Goal: Task Accomplishment & Management: Manage account settings

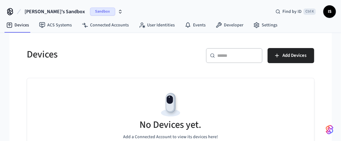
click at [118, 12] on icon "button" at bounding box center [120, 11] width 5 height 5
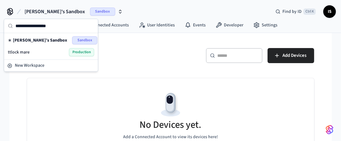
click at [86, 50] on span "Production" at bounding box center [81, 52] width 25 height 8
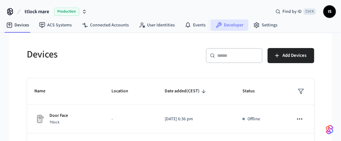
click at [227, 26] on link "Developer" at bounding box center [230, 25] width 38 height 11
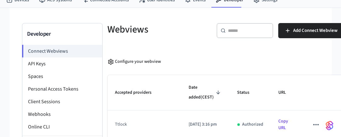
scroll to position [43, 0]
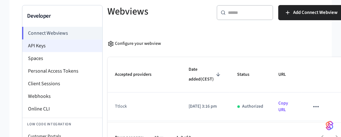
click at [42, 46] on li "API Keys" at bounding box center [62, 45] width 80 height 13
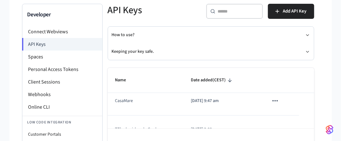
scroll to position [4, 0]
click at [272, 102] on icon "sticky table" at bounding box center [275, 103] width 8 height 8
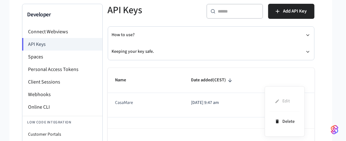
click at [128, 101] on div at bounding box center [173, 70] width 346 height 141
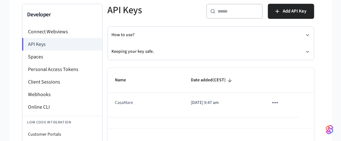
click at [122, 102] on td "CasaMare" at bounding box center [146, 103] width 76 height 29
click at [208, 104] on p "[DATE] 9:47 am" at bounding box center [222, 103] width 63 height 7
click at [273, 102] on icon "sticky table" at bounding box center [274, 102] width 5 height 1
click at [271, 100] on icon "sticky table" at bounding box center [275, 103] width 8 height 8
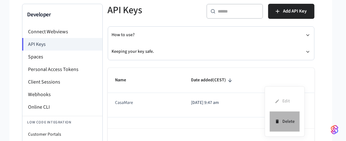
click at [288, 120] on li "Delete" at bounding box center [285, 122] width 30 height 20
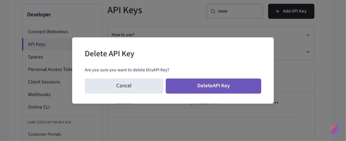
click at [233, 88] on button "Delete API Key" at bounding box center [214, 86] width 96 height 15
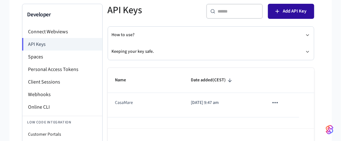
scroll to position [0, 0]
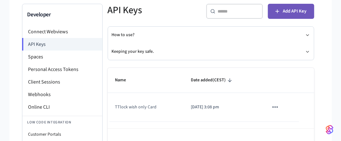
click at [281, 14] on button "Add API Key" at bounding box center [291, 11] width 46 height 15
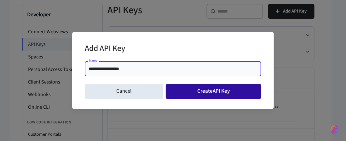
type input "**********"
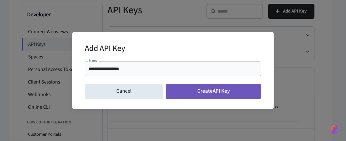
click at [250, 90] on button "Create API Key" at bounding box center [214, 91] width 96 height 15
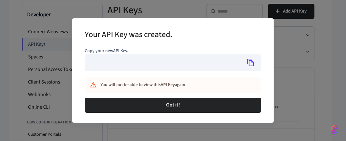
type input "**********"
click at [251, 60] on icon "Copy" at bounding box center [250, 63] width 7 height 8
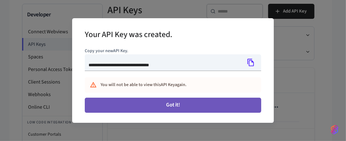
click at [195, 102] on button "Got it!" at bounding box center [173, 105] width 176 height 15
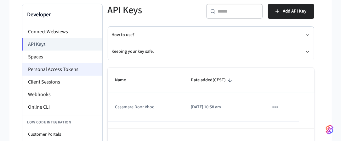
click at [66, 71] on li "Personal Access Tokens" at bounding box center [62, 69] width 80 height 13
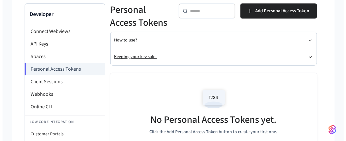
scroll to position [48, 0]
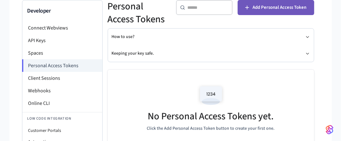
click at [272, 8] on span "Add Personal Access Token" at bounding box center [280, 7] width 54 height 8
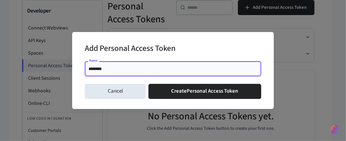
click at [137, 71] on input "********" at bounding box center [172, 69] width 169 height 6
type input "**********"
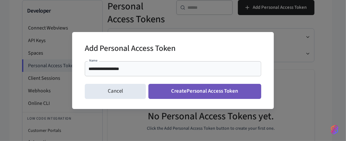
click at [172, 90] on button "Create Personal Access Token" at bounding box center [204, 91] width 113 height 15
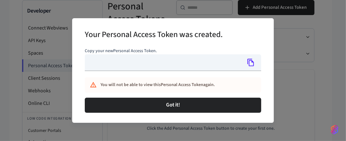
type input "**********"
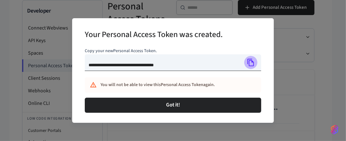
click at [253, 62] on icon "Copy" at bounding box center [250, 63] width 7 height 8
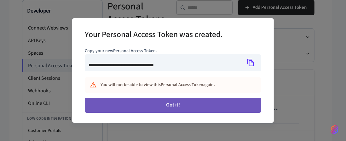
click at [220, 104] on button "Got it!" at bounding box center [173, 105] width 176 height 15
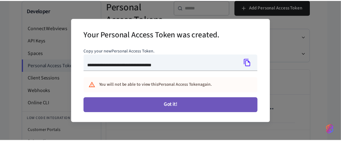
scroll to position [48, 0]
